Goal: Navigation & Orientation: Find specific page/section

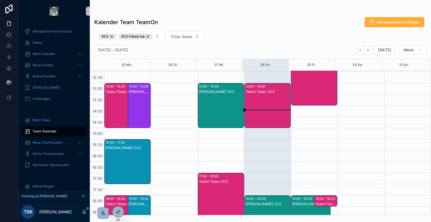
scroll to position [145, 0]
click at [269, 106] on div "Taskin Tasan: SC2" at bounding box center [268, 111] width 45 height 44
click at [264, 114] on div "Taskin Tasan: SC2" at bounding box center [268, 111] width 45 height 44
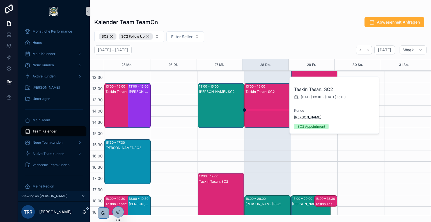
click at [302, 116] on span "[PERSON_NAME]" at bounding box center [307, 117] width 27 height 4
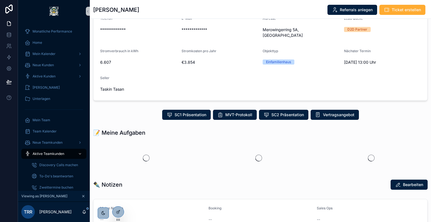
scroll to position [48, 0]
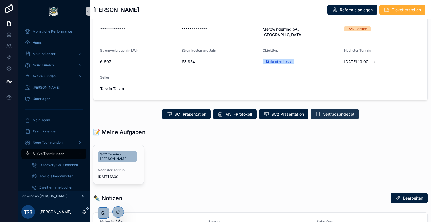
click at [331, 116] on span "Vertragsangebot" at bounding box center [338, 114] width 31 height 6
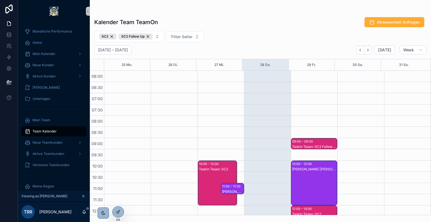
scroll to position [135, 0]
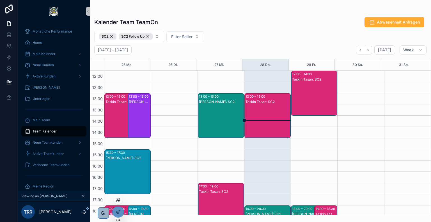
click at [118, 199] on icon at bounding box center [117, 198] width 1 height 1
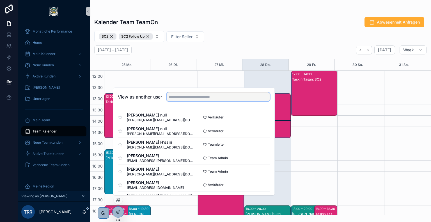
click at [195, 99] on input "text" at bounding box center [218, 96] width 103 height 9
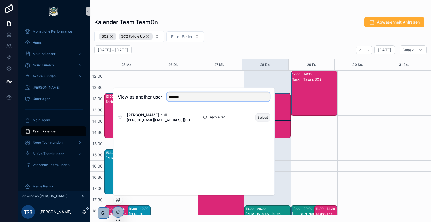
type input "*******"
click at [259, 118] on button "Select" at bounding box center [262, 117] width 15 height 8
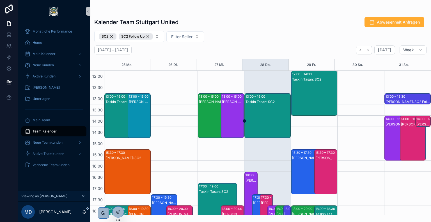
click at [234, 32] on div "SC2 SC2 Follow Up Filter Seller" at bounding box center [260, 36] width 341 height 11
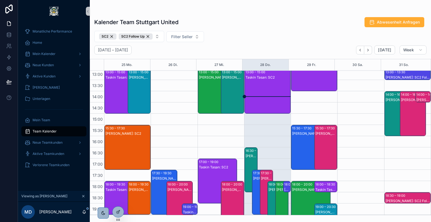
scroll to position [159, 0]
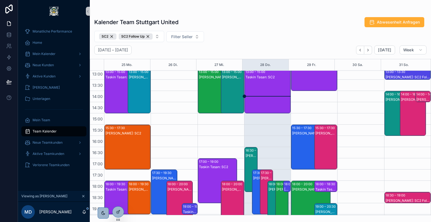
click at [249, 151] on div "16:30 – 18:30" at bounding box center [256, 151] width 21 height 6
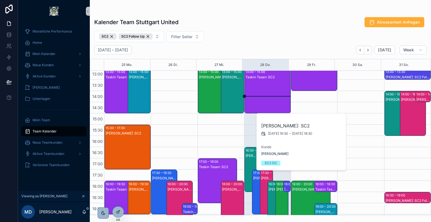
scroll to position [187, 0]
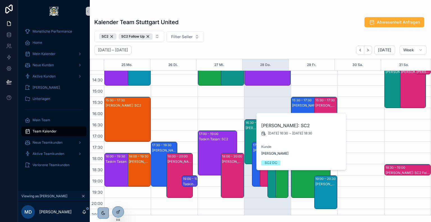
click at [228, 50] on div "[DATE] – [DATE] [DATE] Week" at bounding box center [260, 49] width 341 height 9
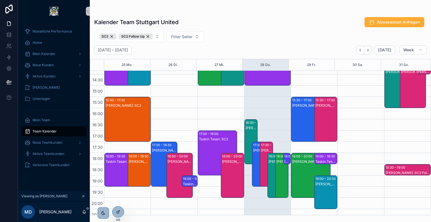
scroll to position [203, 0]
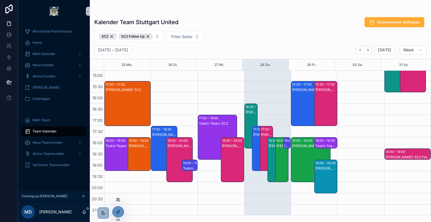
click at [119, 201] on icon at bounding box center [118, 200] width 4 height 4
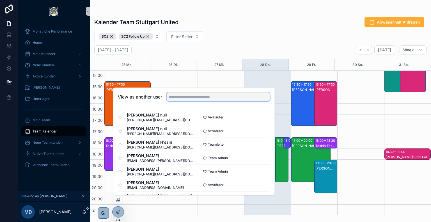
click at [195, 98] on input "text" at bounding box center [218, 96] width 103 height 9
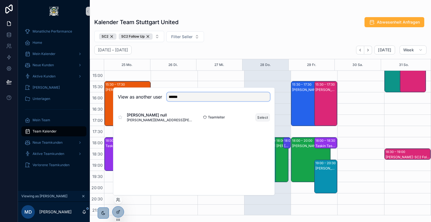
type input "******"
click at [261, 117] on button "Select" at bounding box center [262, 117] width 15 height 8
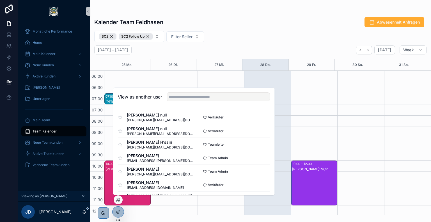
scroll to position [135, 0]
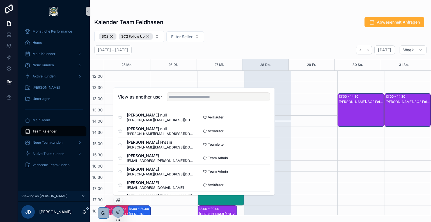
click at [240, 49] on div "[DATE] – [DATE] [DATE] Week" at bounding box center [260, 49] width 341 height 9
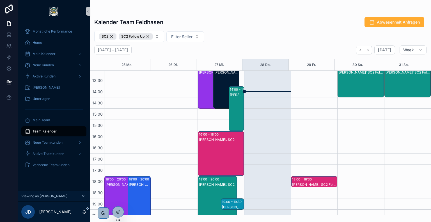
scroll to position [166, 0]
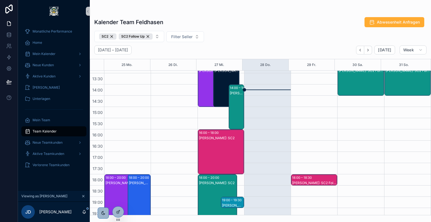
click at [225, 141] on div "[PERSON_NAME]: SC2" at bounding box center [221, 158] width 45 height 44
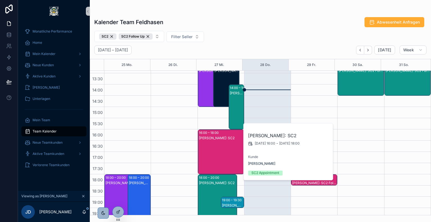
scroll to position [214, 0]
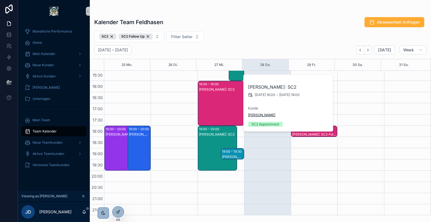
click at [261, 114] on span "[PERSON_NAME]" at bounding box center [261, 115] width 27 height 4
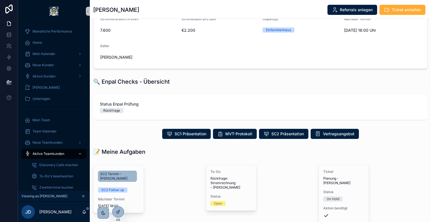
scroll to position [80, 0]
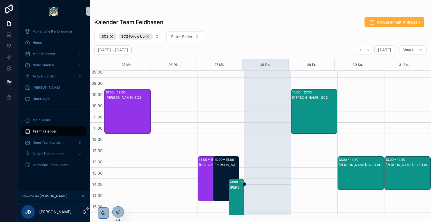
scroll to position [71, 0]
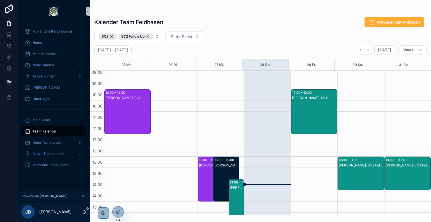
click at [308, 109] on div "[PERSON_NAME]: SC2" at bounding box center [314, 117] width 45 height 44
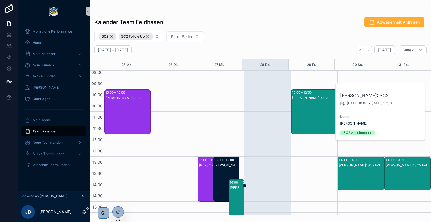
click at [232, 34] on div "SC2 SC2 Follow Up Filter Seller" at bounding box center [260, 36] width 341 height 11
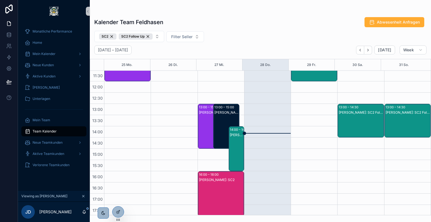
scroll to position [86, 0]
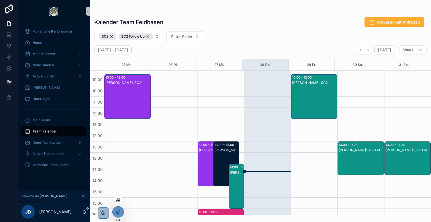
click at [118, 200] on icon at bounding box center [118, 200] width 4 height 4
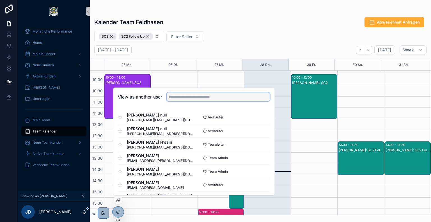
click at [200, 97] on input "text" at bounding box center [218, 96] width 103 height 9
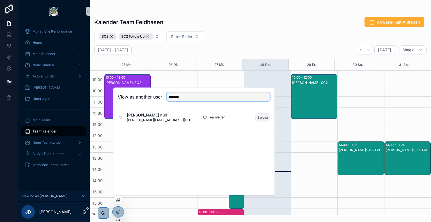
type input "*******"
click at [258, 116] on button "Select" at bounding box center [262, 117] width 15 height 8
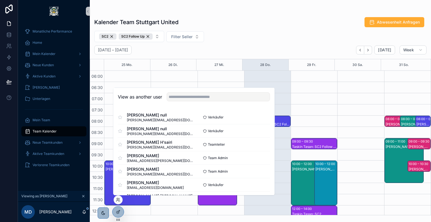
scroll to position [135, 0]
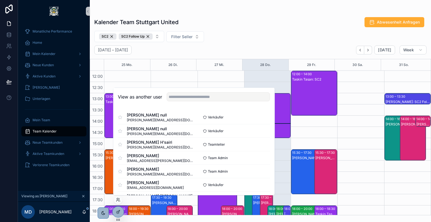
click at [236, 28] on div "Kalender Team Stuttgart United Abwesenheit Anfragen SC2 SC2 Follow Up Filter Se…" at bounding box center [260, 114] width 341 height 202
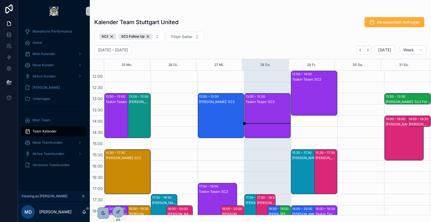
click at [267, 109] on div "Taskin Tasan: SC2" at bounding box center [268, 121] width 45 height 44
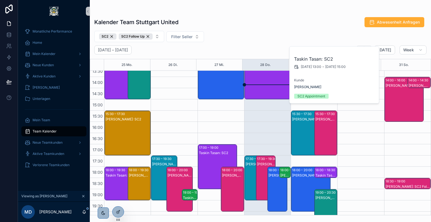
scroll to position [176, 0]
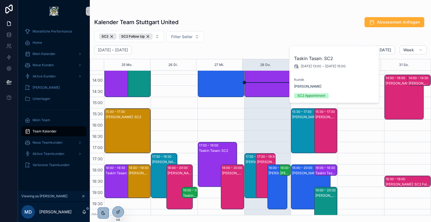
click at [272, 178] on div "[PERSON_NAME]: SC2" at bounding box center [278, 193] width 18 height 44
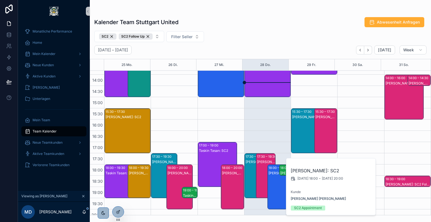
click at [260, 160] on div "[PERSON_NAME]: SC2" at bounding box center [266, 162] width 18 height 4
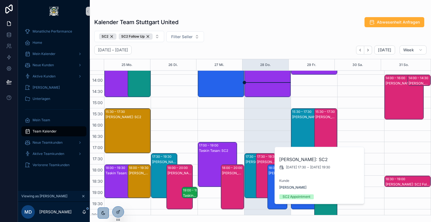
click at [253, 162] on div "[PERSON_NAME]: SC2" at bounding box center [255, 162] width 18 height 4
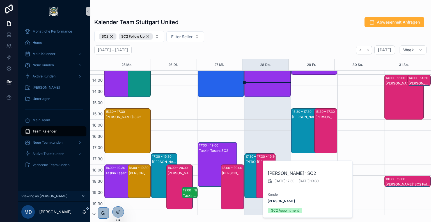
scroll to position [159, 0]
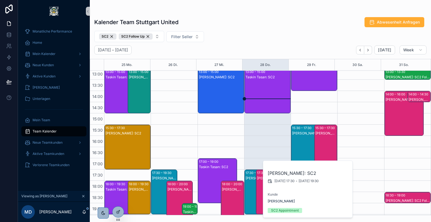
click at [267, 100] on div "Taskin Tasan: SC2" at bounding box center [268, 97] width 45 height 44
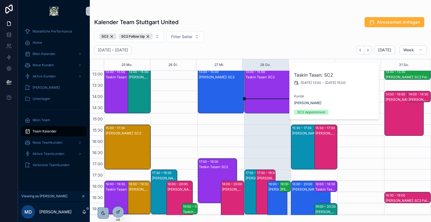
click at [235, 38] on div "SC2 SC2 Follow Up Filter Seller" at bounding box center [260, 36] width 341 height 11
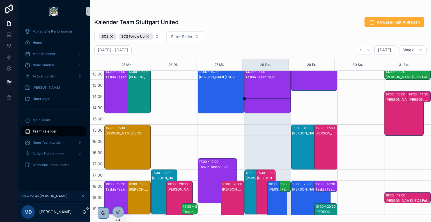
scroll to position [137, 0]
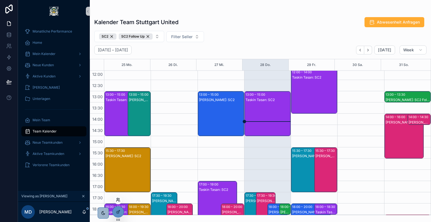
click at [120, 200] on icon at bounding box center [119, 200] width 1 height 1
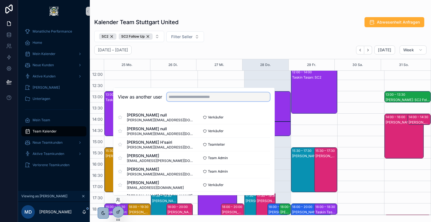
click at [212, 97] on input "text" at bounding box center [218, 96] width 103 height 9
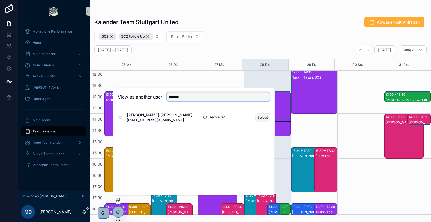
type input "*******"
click at [262, 117] on button "Select" at bounding box center [262, 117] width 15 height 8
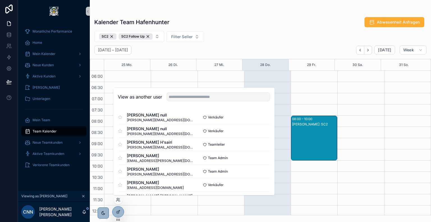
scroll to position [135, 0]
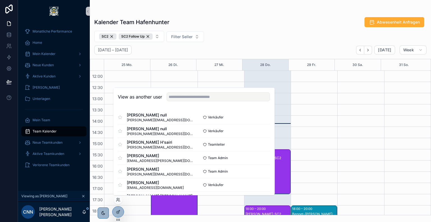
click at [246, 41] on div "SC2 SC2 Follow Up Filter Seller" at bounding box center [260, 36] width 341 height 11
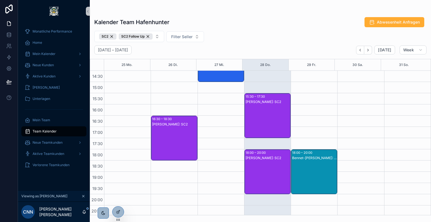
scroll to position [195, 0]
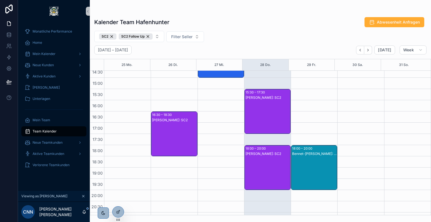
click at [263, 167] on div "[PERSON_NAME]: SC2" at bounding box center [268, 173] width 45 height 44
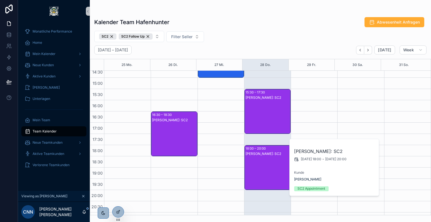
click at [268, 108] on div "[PERSON_NAME]: SC2" at bounding box center [268, 117] width 45 height 44
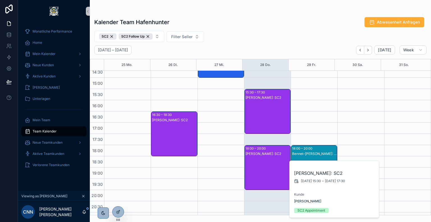
scroll to position [86, 0]
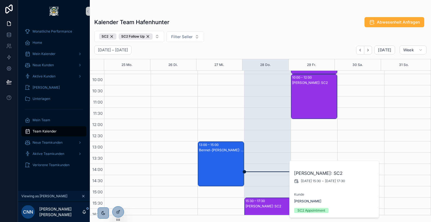
click at [301, 92] on div "[PERSON_NAME]: SC2" at bounding box center [314, 102] width 45 height 44
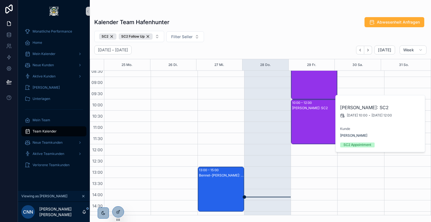
scroll to position [58, 0]
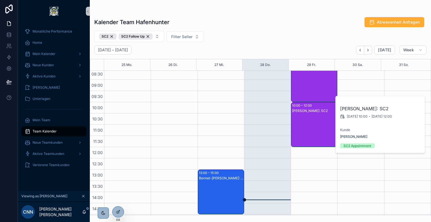
click at [307, 90] on div "[PERSON_NAME]: SC2" at bounding box center [314, 85] width 45 height 44
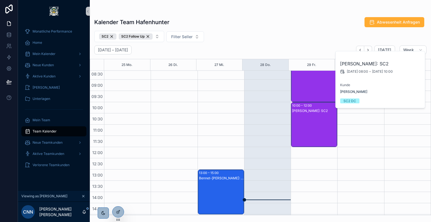
click at [260, 29] on div "Kalender Team Hafenhunter Abwesenheit Anfragen SC2 SC2 Follow Up Filter Seller …" at bounding box center [260, 114] width 341 height 202
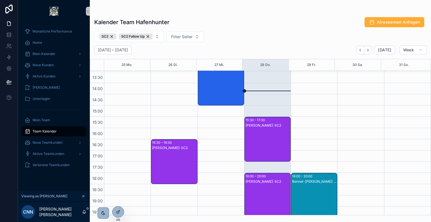
scroll to position [169, 0]
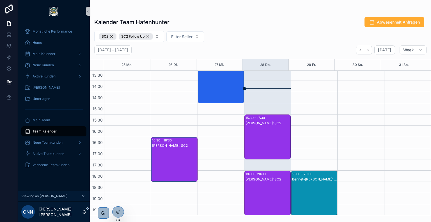
click at [265, 133] on div "[PERSON_NAME]: SC2" at bounding box center [268, 143] width 45 height 44
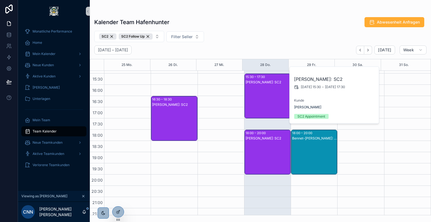
scroll to position [211, 0]
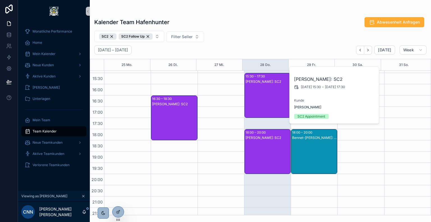
click at [263, 139] on div "[PERSON_NAME]: SC2" at bounding box center [268, 138] width 45 height 4
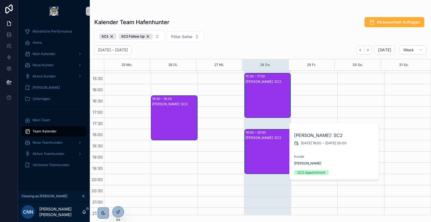
click at [270, 89] on div "[PERSON_NAME]: SC2" at bounding box center [268, 101] width 45 height 44
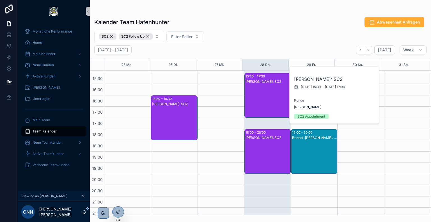
click at [305, 153] on div "Bennet-[PERSON_NAME]: SC2" at bounding box center [314, 157] width 45 height 44
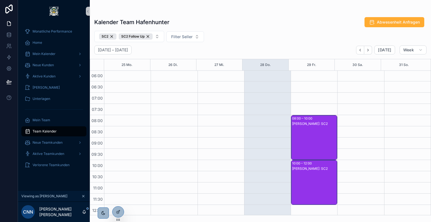
scroll to position [1, 0]
click at [305, 145] on div "[PERSON_NAME]: SC2" at bounding box center [314, 143] width 45 height 44
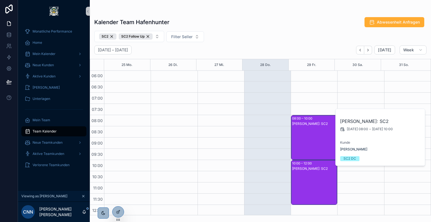
click at [240, 38] on div "SC2 SC2 Follow Up Filter Seller" at bounding box center [260, 36] width 341 height 11
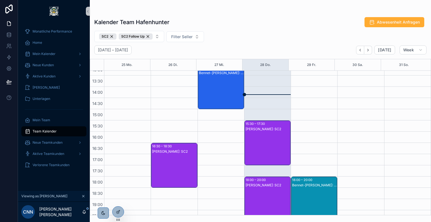
scroll to position [164, 0]
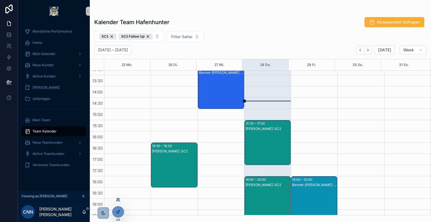
click at [118, 200] on icon at bounding box center [118, 200] width 4 height 4
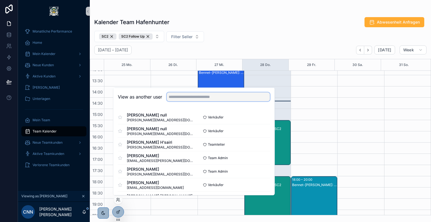
click at [201, 96] on input "text" at bounding box center [218, 96] width 103 height 9
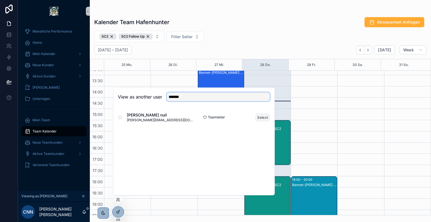
type input "*******"
click at [260, 116] on button "Select" at bounding box center [262, 117] width 15 height 8
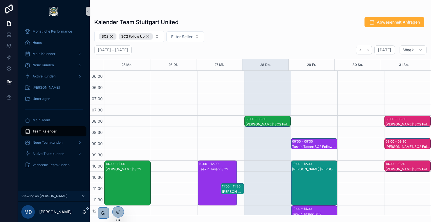
scroll to position [135, 0]
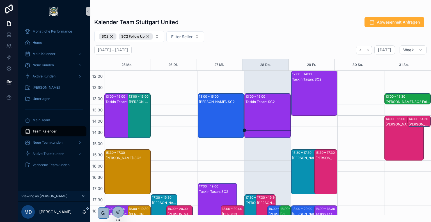
click at [257, 109] on div "Taskin Tasan: SC2" at bounding box center [268, 121] width 45 height 44
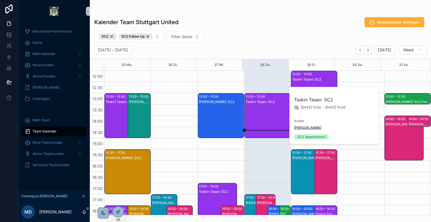
click at [308, 127] on span "[PERSON_NAME]" at bounding box center [307, 127] width 27 height 4
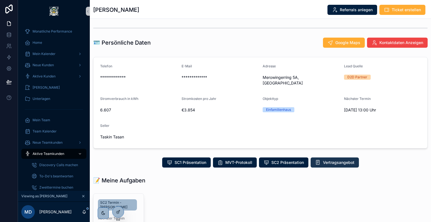
scroll to position [43, 0]
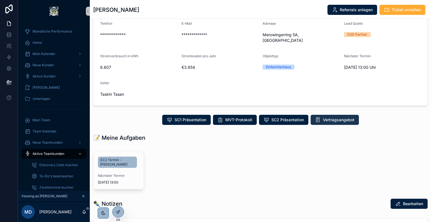
click at [329, 122] on button "Vertragsangebot" at bounding box center [335, 120] width 48 height 10
